Goal: Task Accomplishment & Management: Manage account settings

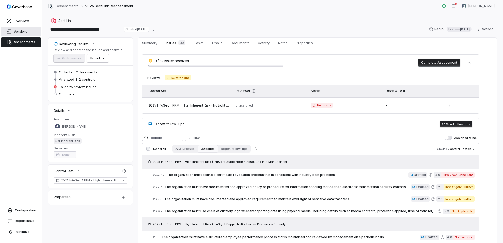
click at [20, 29] on link "Vendors" at bounding box center [21, 31] width 40 height 9
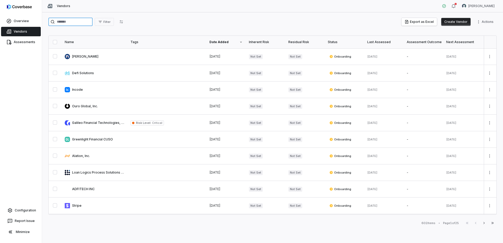
click at [76, 23] on input "search" at bounding box center [70, 22] width 44 height 8
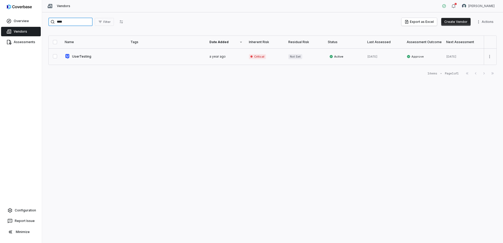
type input "****"
click at [75, 56] on link at bounding box center [95, 56] width 66 height 16
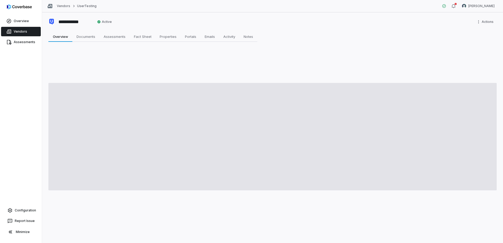
type textarea "*"
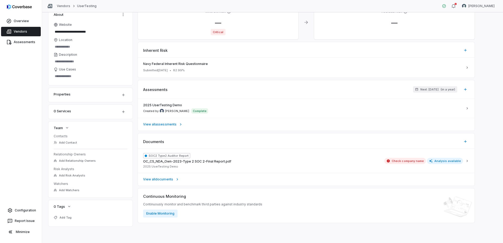
scroll to position [42, 0]
click at [81, 160] on span "Add Relationship Owners" at bounding box center [77, 161] width 37 height 4
type input "******"
click at [75, 185] on span "[PERSON_NAME]" at bounding box center [81, 185] width 26 height 4
click at [42, 173] on div "**********" at bounding box center [272, 127] width 461 height 231
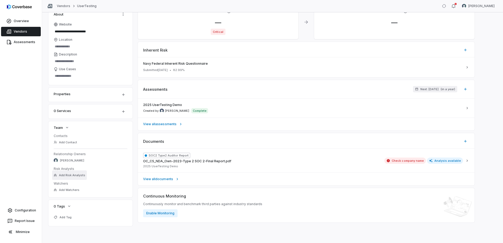
click at [75, 176] on span "Add Risk Analysts" at bounding box center [72, 175] width 26 height 4
type input "*****"
click at [75, 200] on span "[PERSON_NAME]" at bounding box center [81, 200] width 26 height 4
click at [37, 171] on div "Overview Vendors Assessments Configuration Report Issue Minimize" at bounding box center [21, 121] width 42 height 243
click at [70, 174] on span "[PERSON_NAME]" at bounding box center [72, 175] width 24 height 4
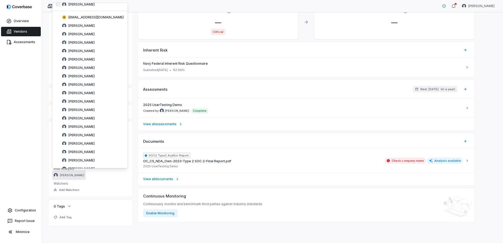
scroll to position [0, 0]
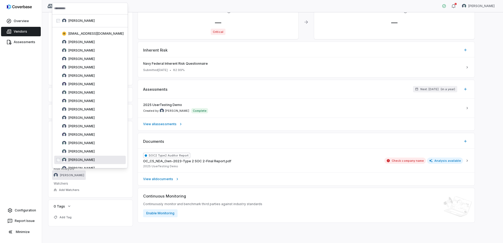
click at [41, 162] on div "Overview Vendors Assessments Configuration Report Issue Minimize" at bounding box center [21, 121] width 42 height 243
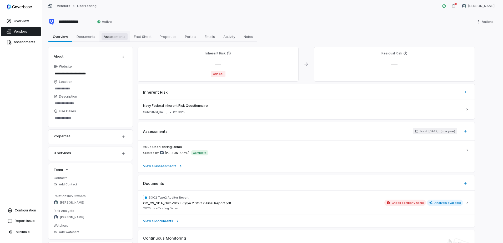
click at [122, 36] on span "Assessments" at bounding box center [115, 36] width 26 height 7
type textarea "*"
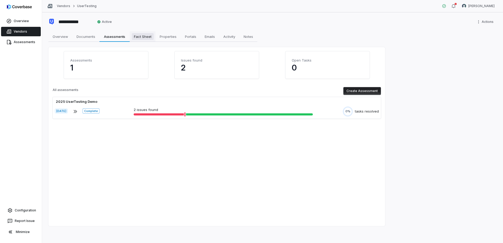
click at [139, 38] on span "Fact Sheet" at bounding box center [143, 36] width 22 height 7
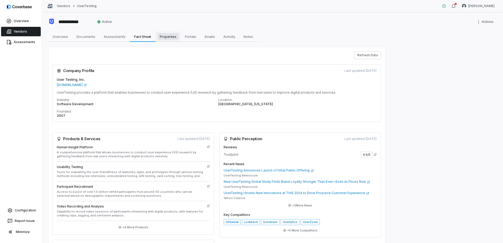
click at [166, 35] on span "Properties" at bounding box center [168, 36] width 21 height 7
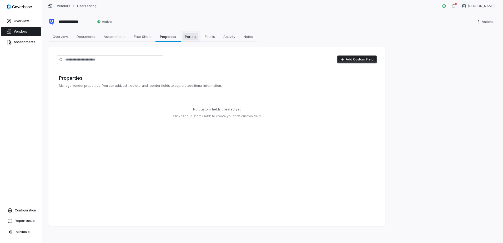
click at [196, 36] on span "Portals" at bounding box center [191, 36] width 16 height 7
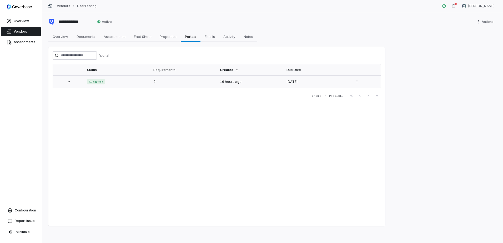
click at [69, 82] on icon at bounding box center [69, 81] width 2 height 1
click at [150, 105] on link "View Results" at bounding box center [147, 103] width 28 height 6
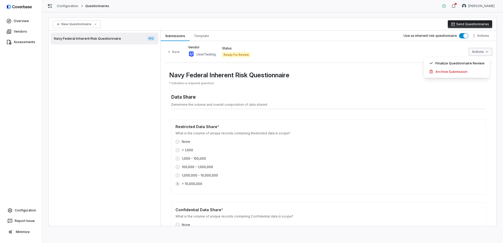
click at [486, 52] on html "Overview Vendors Assessments Configuration Report Issue Minimize Configuration …" at bounding box center [251, 121] width 503 height 243
click at [486, 37] on html "Overview Vendors Assessments Configuration Report Issue Minimize Configuration …" at bounding box center [251, 121] width 503 height 243
click at [455, 26] on icon "button" at bounding box center [453, 24] width 4 height 4
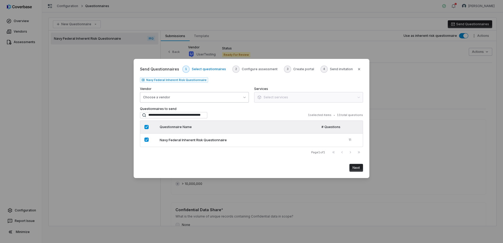
click at [241, 95] on button "Choose a vendor" at bounding box center [194, 97] width 109 height 11
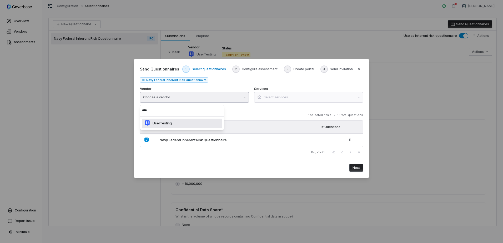
type input "****"
click at [165, 123] on p "UserTesting" at bounding box center [160, 123] width 21 height 4
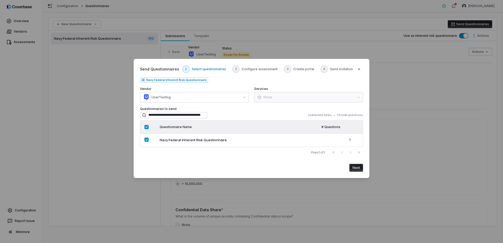
click at [358, 169] on button "Next" at bounding box center [356, 168] width 14 height 8
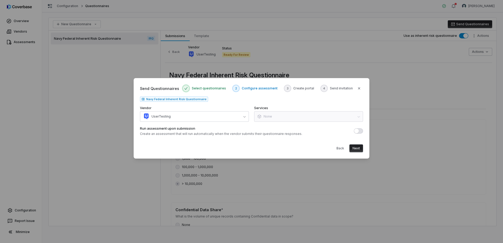
click at [362, 149] on button "Next" at bounding box center [356, 148] width 14 height 8
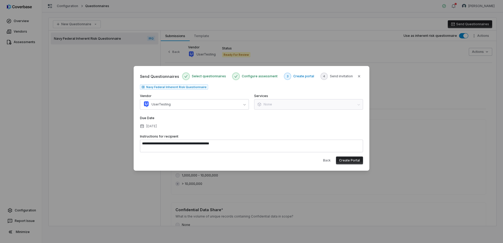
click at [349, 162] on button "Create Portal" at bounding box center [349, 161] width 27 height 8
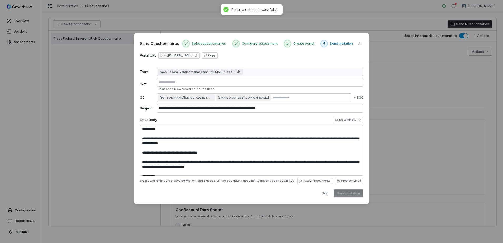
type textarea "**********"
click at [360, 42] on icon "button" at bounding box center [359, 44] width 4 height 4
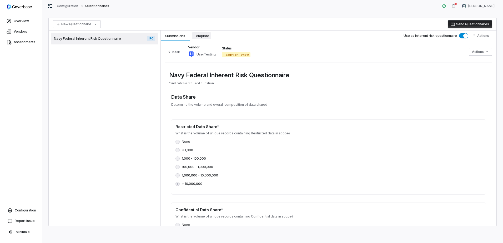
click at [205, 38] on span "Template" at bounding box center [201, 35] width 19 height 7
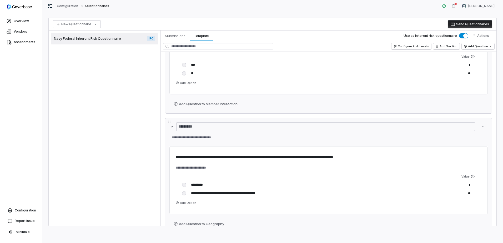
scroll to position [1180, 0]
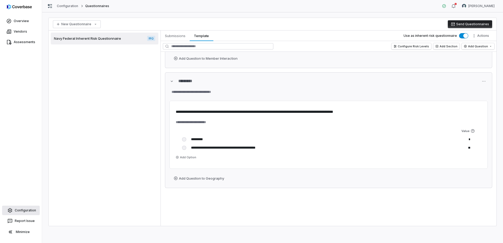
click at [26, 212] on span "Configuration" at bounding box center [25, 210] width 21 height 4
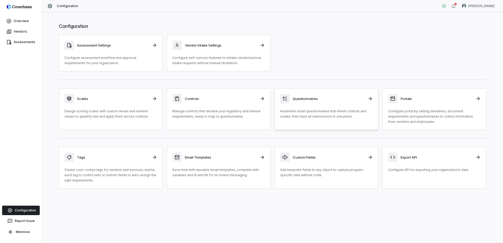
click at [300, 98] on h3 "Questionnaires" at bounding box center [329, 98] width 72 height 5
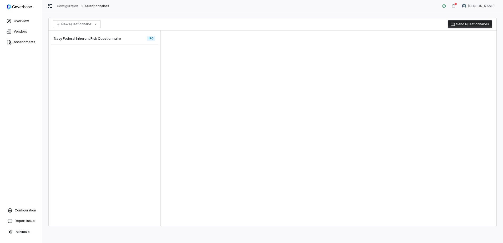
click at [95, 36] on div "Navy Federal Inherent Risk Questionnaire IRQ" at bounding box center [105, 39] width 108 height 12
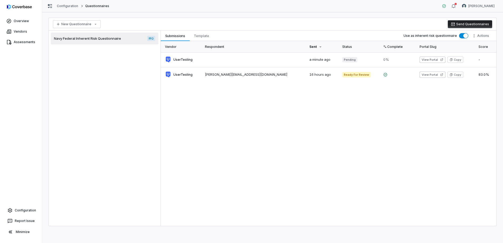
click at [79, 36] on div "Navy Federal Inherent Risk Questionnaire IRQ" at bounding box center [105, 39] width 108 height 12
click at [76, 38] on span "Navy Federal Inherent Risk Questionnaire" at bounding box center [87, 38] width 67 height 5
click at [201, 36] on span "Template" at bounding box center [201, 35] width 19 height 7
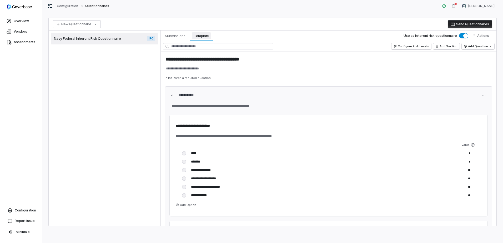
type textarea "*"
click at [414, 46] on button "Configure Risk Levels" at bounding box center [411, 46] width 40 height 6
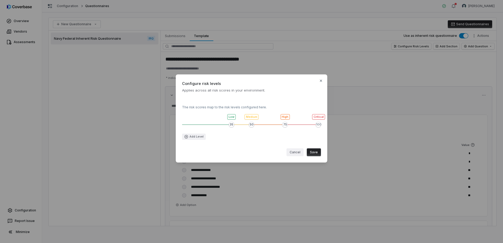
click at [230, 125] on span "Value 1 of 4" at bounding box center [231, 124] width 5 height 5
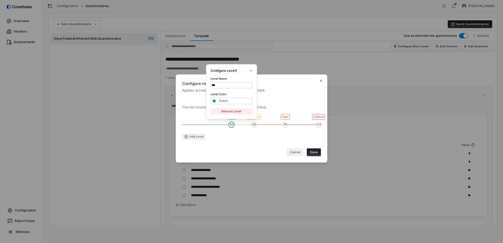
click at [254, 125] on span "Value 2 of 4" at bounding box center [253, 124] width 5 height 5
type input "******"
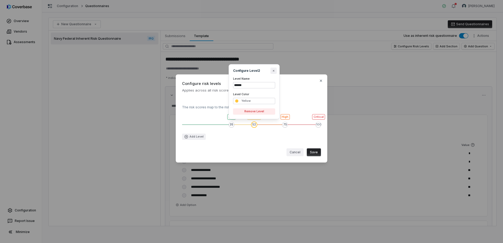
type textarea "*"
click at [276, 71] on button "button" at bounding box center [273, 71] width 6 height 6
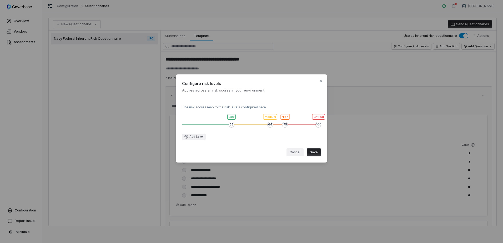
click at [270, 127] on span "Value 2 of 4" at bounding box center [270, 124] width 5 height 5
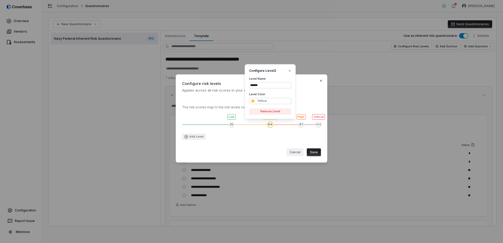
click at [302, 126] on span "Value 3 of 4" at bounding box center [300, 124] width 5 height 5
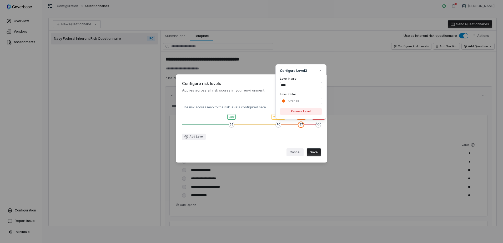
click at [279, 125] on span "Value 2 of 4" at bounding box center [278, 124] width 5 height 5
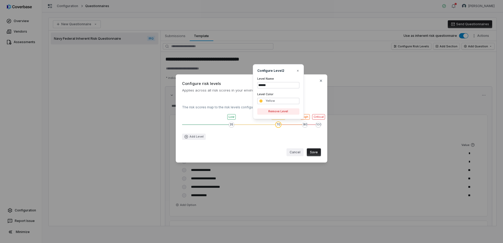
click at [306, 127] on span "Value 3 of 4" at bounding box center [304, 124] width 5 height 5
type input "****"
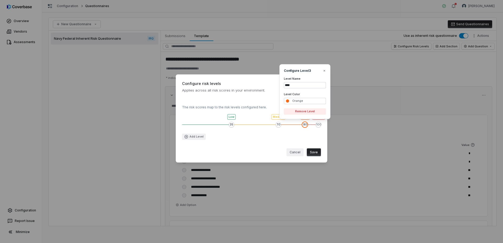
click at [277, 135] on div "Add Level" at bounding box center [251, 137] width 139 height 6
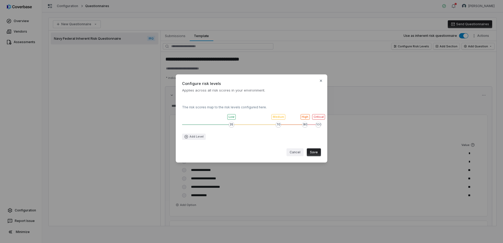
click at [320, 154] on button "Save" at bounding box center [314, 152] width 14 height 8
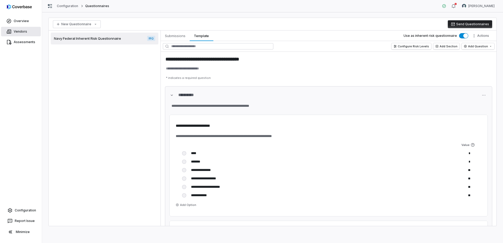
click at [21, 30] on span "Vendors" at bounding box center [20, 31] width 13 height 4
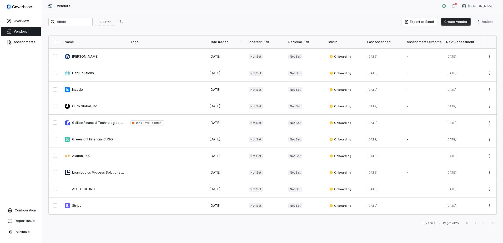
click at [459, 22] on button "Create Vendor" at bounding box center [455, 22] width 29 height 8
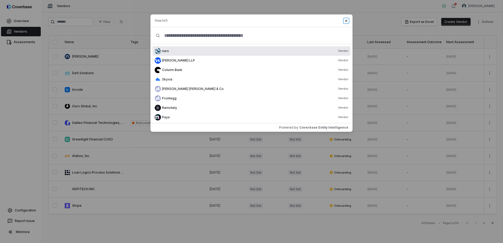
click at [346, 21] on icon "button" at bounding box center [346, 21] width 2 height 2
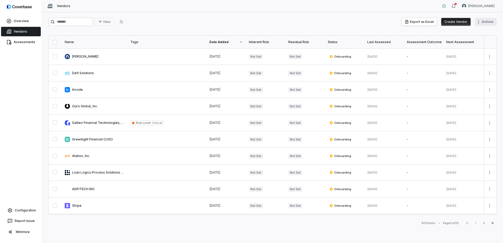
click at [489, 23] on html "Overview Vendors Assessments Configuration Report Issue Minimize Vendors [PERSO…" at bounding box center [251, 121] width 503 height 243
click at [306, 27] on html "Overview Vendors Assessments Configuration Report Issue Minimize Vendors [PERSO…" at bounding box center [251, 121] width 503 height 243
click at [21, 210] on span "Configuration" at bounding box center [25, 210] width 21 height 4
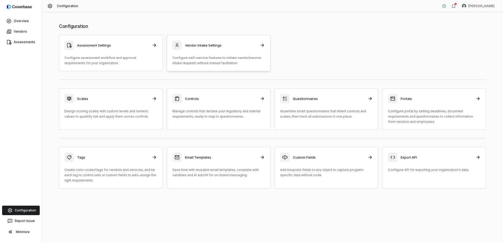
click at [195, 63] on p "Configure self-service features to initiate vendor/service intake requests with…" at bounding box center [218, 60] width 93 height 11
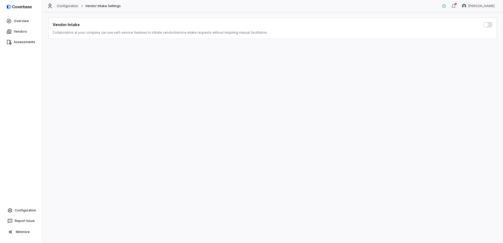
click at [68, 4] on link "Configuration" at bounding box center [68, 6] width 22 height 4
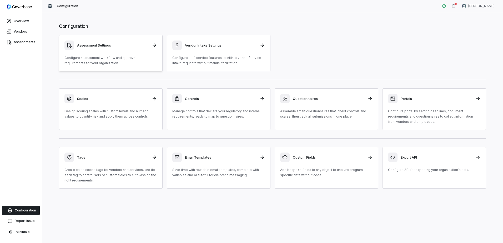
click at [108, 51] on div "Assessment Settings Configure assessment workflow and approval requirements for…" at bounding box center [110, 53] width 93 height 25
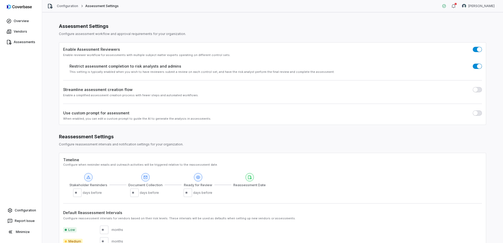
click at [473, 90] on span "button" at bounding box center [475, 89] width 5 height 5
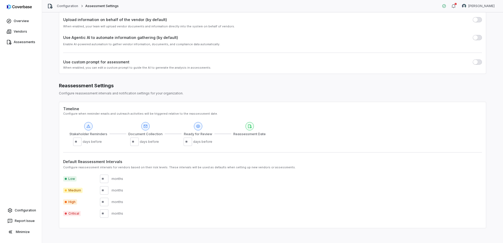
scroll to position [94, 0]
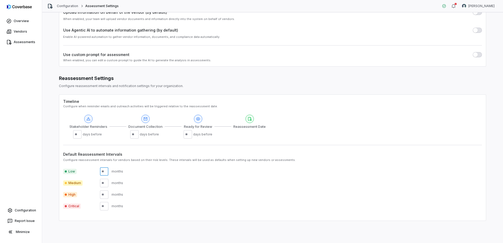
drag, startPoint x: 106, startPoint y: 172, endPoint x: 84, endPoint y: 170, distance: 22.1
click at [84, 171] on div "Low months" at bounding box center [272, 171] width 419 height 8
drag, startPoint x: 102, startPoint y: 171, endPoint x: 108, endPoint y: 171, distance: 6.3
click at [108, 171] on input "number" at bounding box center [104, 171] width 8 height 8
click at [105, 172] on input "number" at bounding box center [104, 171] width 8 height 8
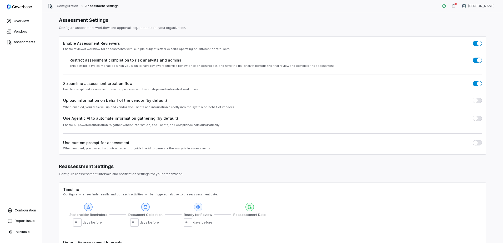
scroll to position [0, 0]
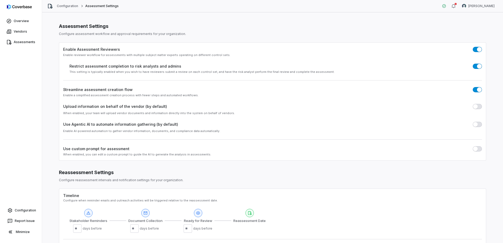
click at [477, 90] on span "button" at bounding box center [479, 89] width 5 height 5
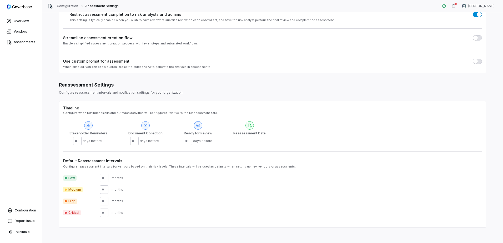
scroll to position [58, 0]
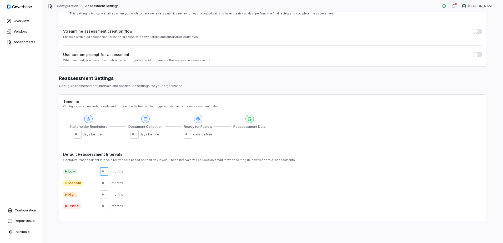
click at [104, 174] on input "number" at bounding box center [104, 171] width 8 height 8
drag, startPoint x: 104, startPoint y: 174, endPoint x: 97, endPoint y: 173, distance: 6.6
click at [97, 173] on div "Low months" at bounding box center [272, 171] width 419 height 8
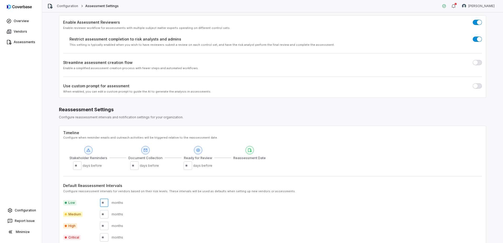
scroll to position [6, 0]
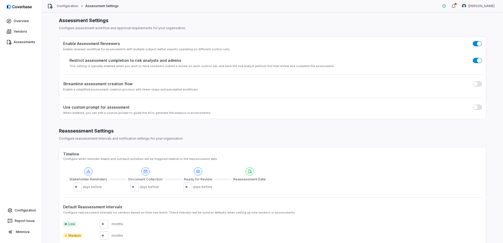
click at [246, 191] on div at bounding box center [249, 187] width 13 height 8
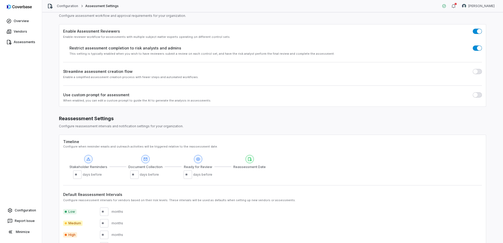
scroll to position [0, 0]
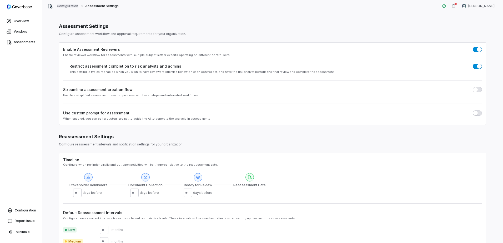
click at [69, 5] on link "Configuration" at bounding box center [68, 6] width 22 height 4
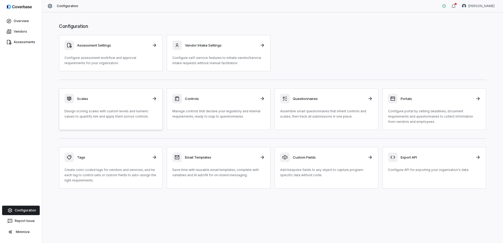
click at [95, 116] on p "Design scoring scales with custom levels and numeric values to quantify risk an…" at bounding box center [110, 114] width 93 height 11
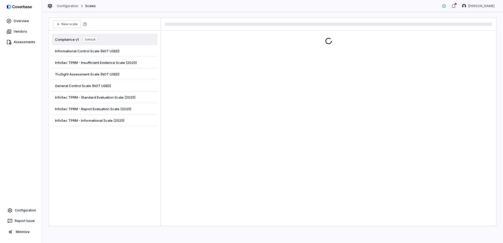
click at [64, 3] on div "Configuration Scales [PERSON_NAME]" at bounding box center [272, 6] width 461 height 12
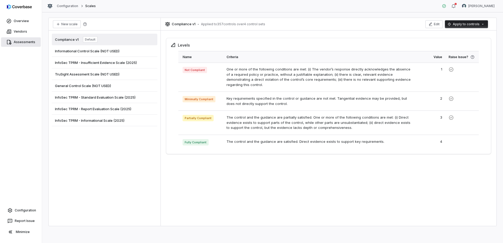
click at [28, 41] on span "Assessments" at bounding box center [25, 42] width 22 height 4
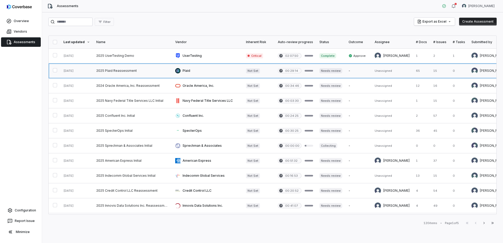
click at [120, 70] on link at bounding box center [132, 70] width 79 height 15
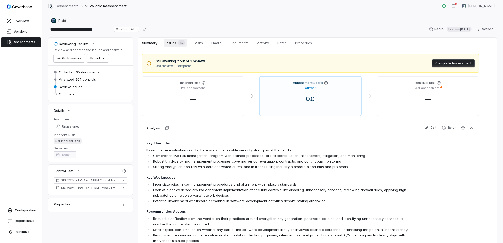
click at [174, 42] on span "Issues 15" at bounding box center [175, 42] width 23 height 7
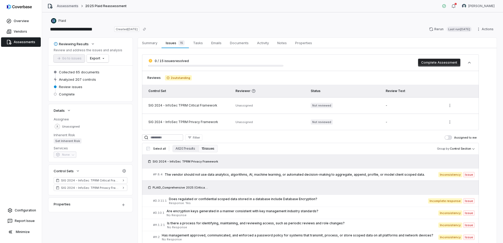
click at [66, 4] on link "Assessments" at bounding box center [68, 6] width 22 height 4
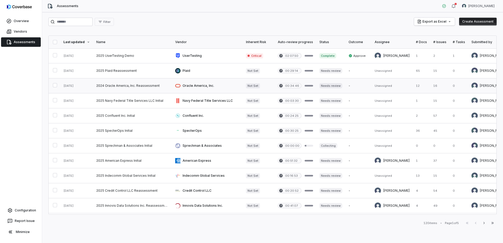
click at [197, 83] on link at bounding box center [207, 85] width 71 height 15
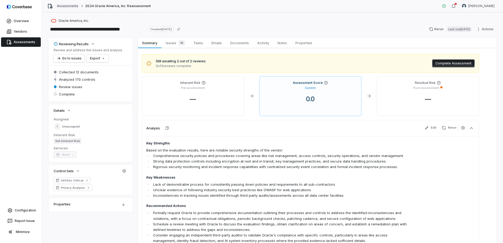
click at [73, 6] on link "Assessments" at bounding box center [68, 6] width 22 height 4
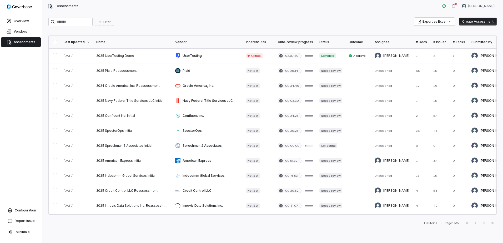
click at [73, 41] on div "Last updated" at bounding box center [76, 42] width 27 height 4
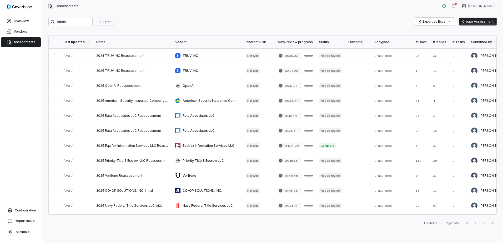
click at [73, 41] on div "Last updated" at bounding box center [76, 42] width 27 height 4
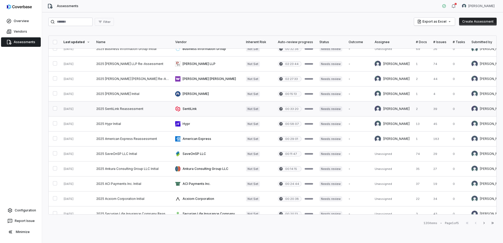
scroll to position [185, 0]
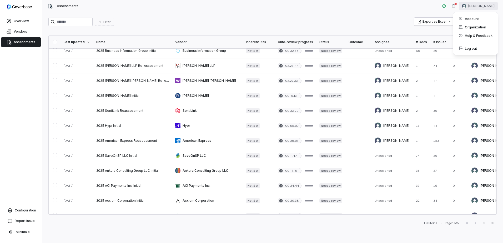
click at [492, 8] on html "Overview Vendors Assessments Configuration Report Issue Minimize Assessments [P…" at bounding box center [251, 121] width 503 height 243
click at [482, 19] on div "Account" at bounding box center [475, 18] width 40 height 8
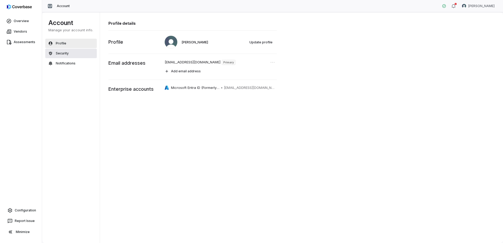
click at [57, 52] on span "Security" at bounding box center [62, 53] width 13 height 4
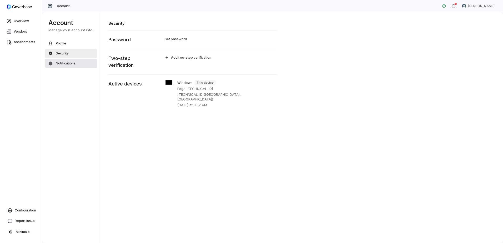
click at [60, 64] on span "Notifications" at bounding box center [66, 63] width 20 height 4
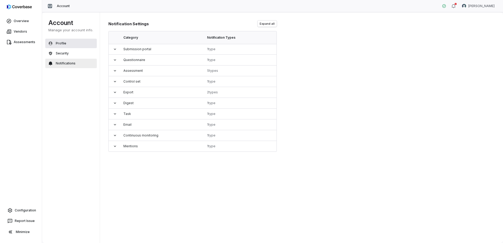
click at [64, 44] on span "Profile" at bounding box center [61, 43] width 11 height 4
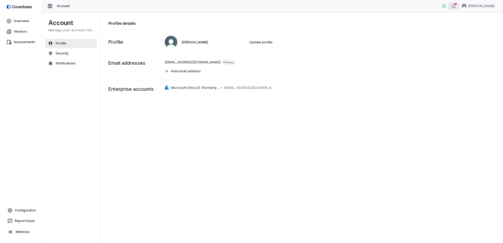
click at [456, 8] on icon "button" at bounding box center [453, 6] width 4 height 4
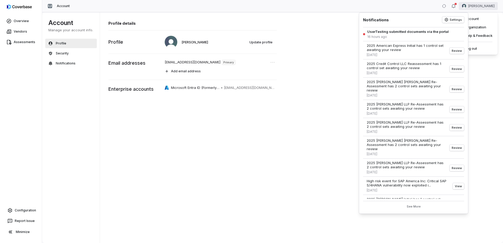
click at [483, 8] on html "Overview Vendors Assessments Configuration Report Issue Minimize Account [PERSO…" at bounding box center [251, 121] width 503 height 243
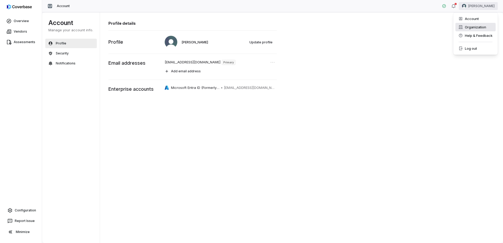
click at [474, 27] on div "Organization" at bounding box center [475, 27] width 40 height 8
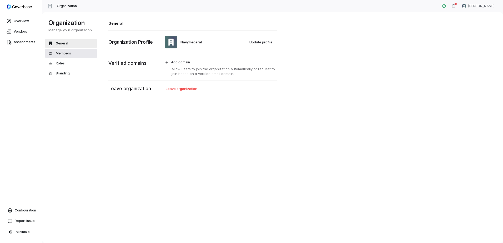
click at [54, 54] on button "Members" at bounding box center [71, 53] width 52 height 9
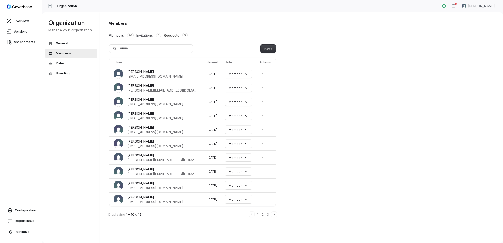
click at [146, 36] on button "Invitations 2" at bounding box center [149, 35] width 26 height 10
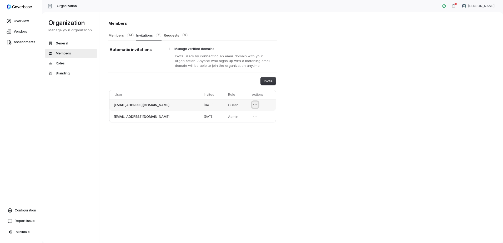
click at [256, 104] on icon "Open menu" at bounding box center [255, 104] width 5 height 5
click at [331, 107] on div "Members Members 24 Invitations 2 Requests 0 Automatic invitations Manage verifi…" at bounding box center [301, 127] width 403 height 231
click at [146, 34] on button "Invitations 2" at bounding box center [149, 35] width 26 height 10
click at [172, 37] on button "Requests 0" at bounding box center [176, 35] width 24 height 10
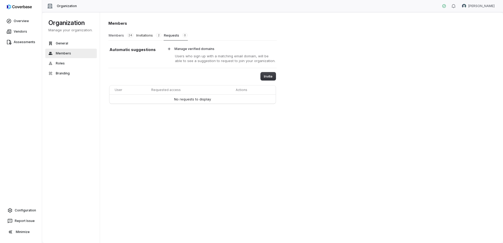
click at [117, 36] on button "Members 24" at bounding box center [121, 35] width 26 height 10
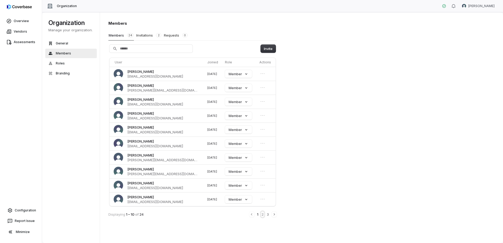
click at [262, 214] on button "2" at bounding box center [262, 214] width 3 height 6
click at [268, 215] on button "3" at bounding box center [267, 215] width 3 height 6
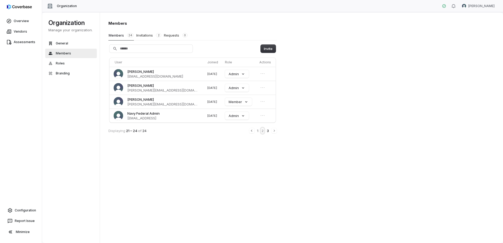
click at [263, 130] on button "2" at bounding box center [262, 131] width 3 height 6
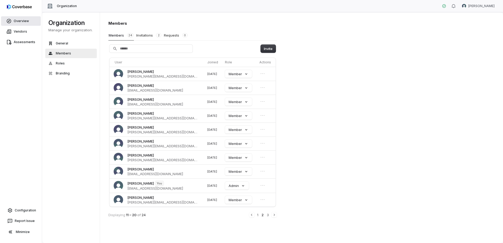
click at [16, 23] on link "Overview" at bounding box center [21, 20] width 40 height 9
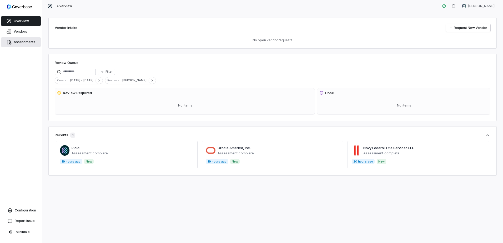
click at [29, 43] on span "Assessments" at bounding box center [25, 42] width 22 height 4
